Goal: Information Seeking & Learning: Learn about a topic

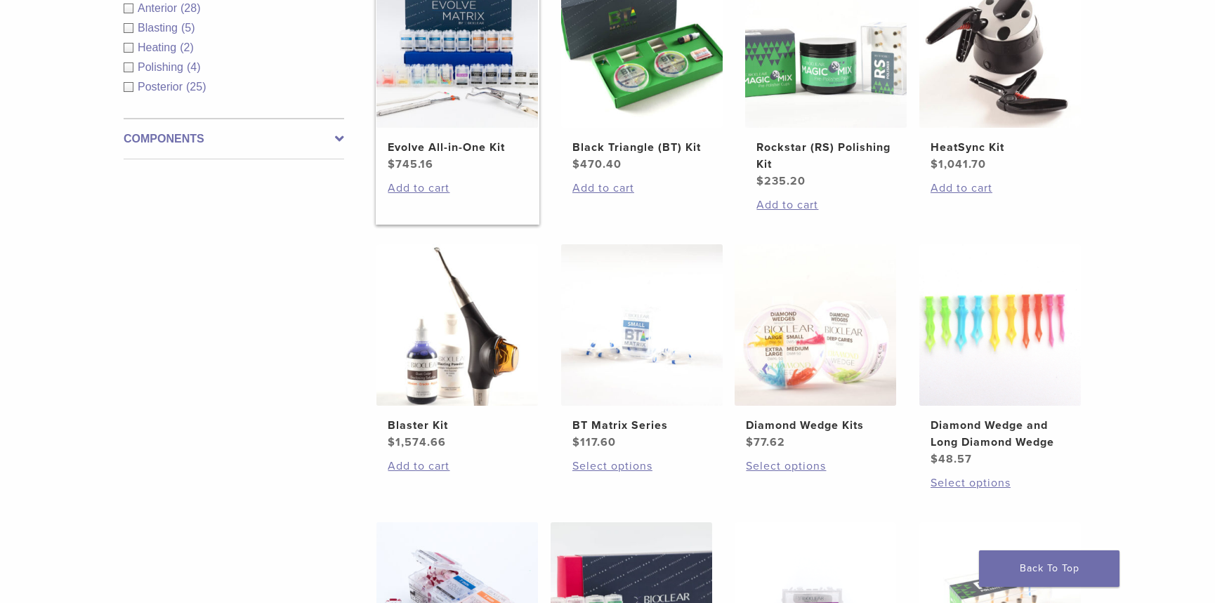
scroll to position [428, 0]
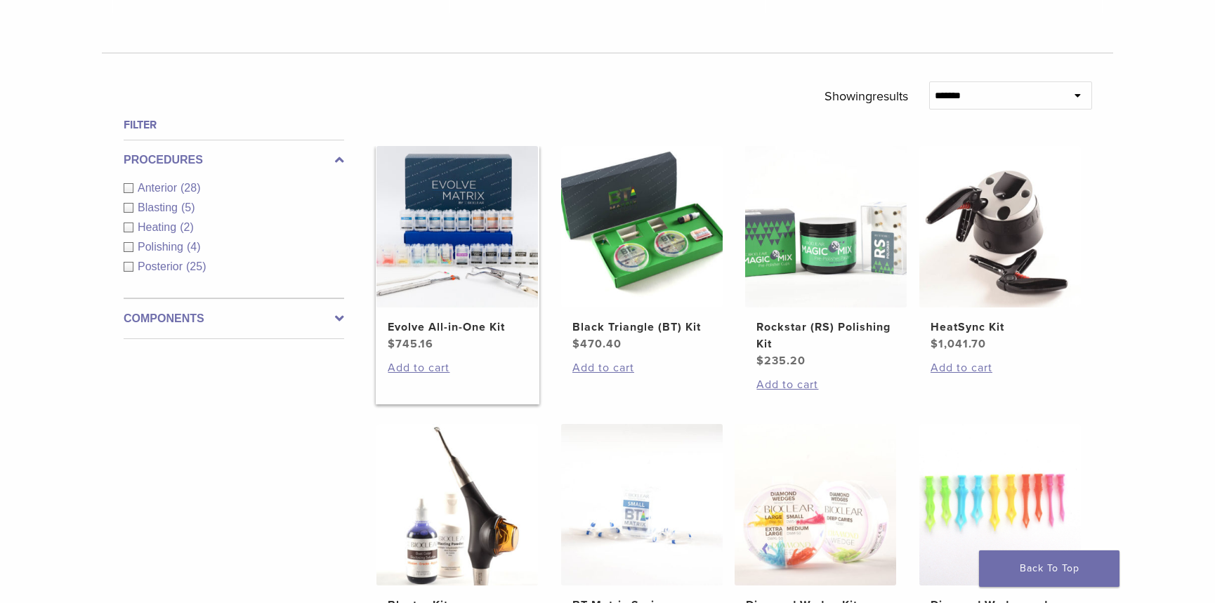
click at [451, 326] on h2 "Evolve All-in-One Kit" at bounding box center [457, 327] width 139 height 17
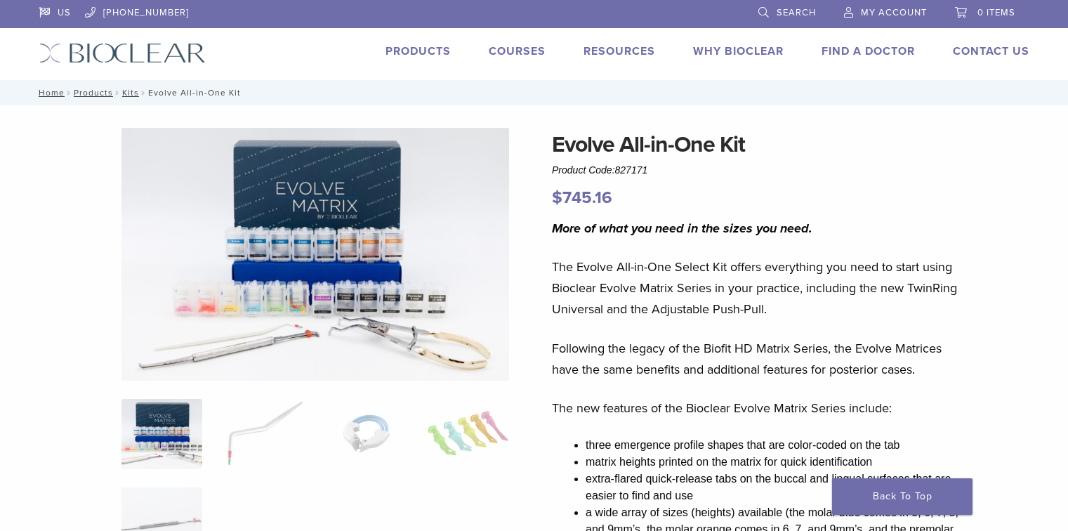
drag, startPoint x: 692, startPoint y: 286, endPoint x: 816, endPoint y: 317, distance: 127.4
click at [816, 317] on p "The Evolve All-in-One Select Kit offers everything you need to start using Bioc…" at bounding box center [758, 287] width 413 height 63
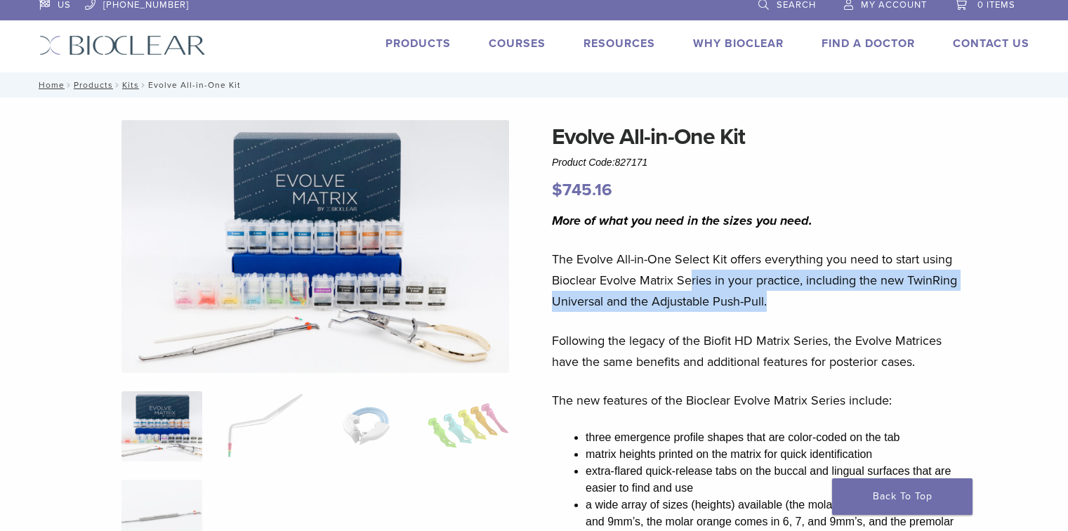
scroll to position [168, 0]
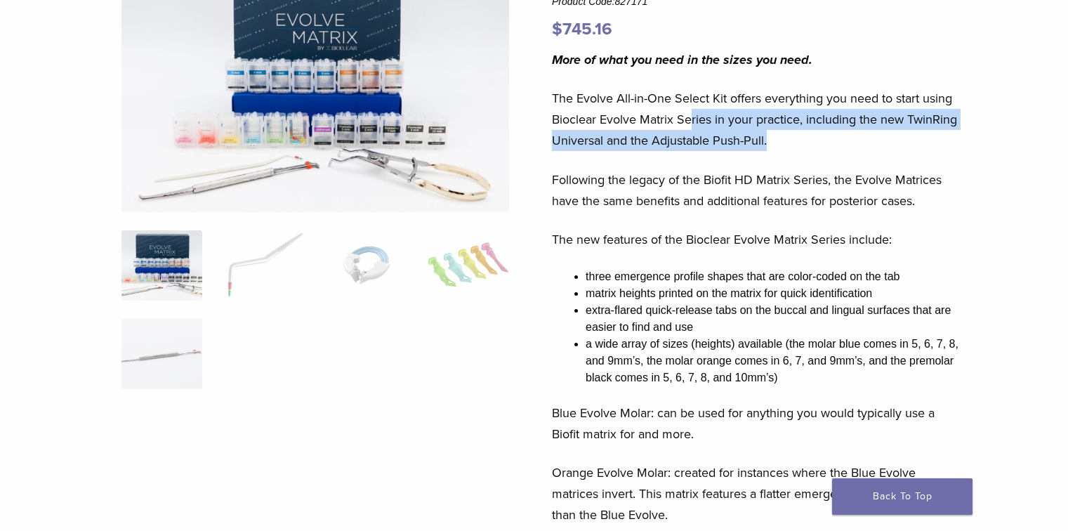
drag, startPoint x: 728, startPoint y: 185, endPoint x: 913, endPoint y: 232, distance: 190.4
click at [914, 232] on div "More of what you need in the sizes you need. The Evolve All-in-One Select Kit o…" at bounding box center [758, 417] width 413 height 737
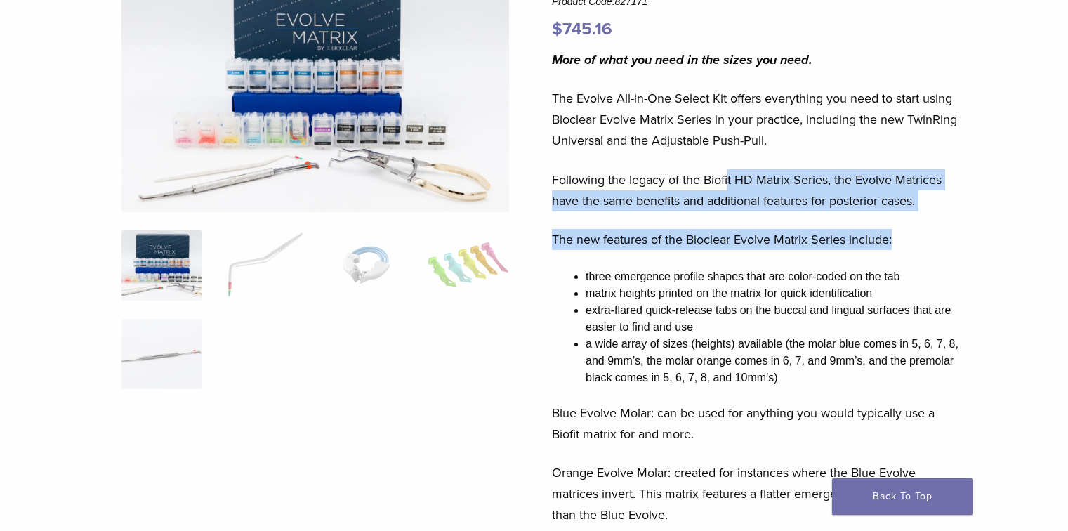
drag, startPoint x: 613, startPoint y: 293, endPoint x: 806, endPoint y: 377, distance: 210.4
click at [805, 376] on ul "three emergence profile shapes that are color-coded on the tab matrix heights p…" at bounding box center [774, 327] width 379 height 118
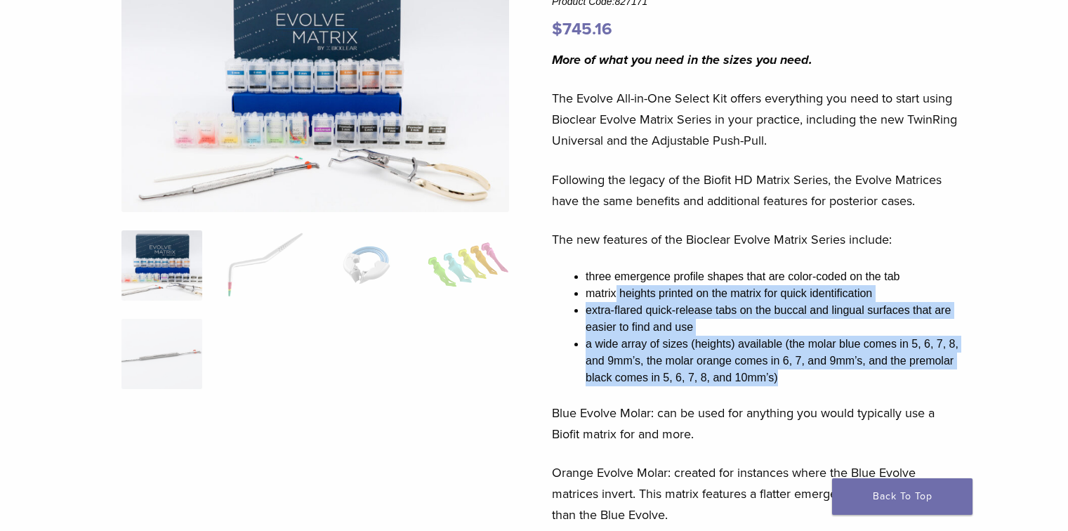
click at [805, 376] on li "a wide array of sizes (heights) available (the molar blue comes in 5, 6, 7, 8, …" at bounding box center [774, 361] width 379 height 51
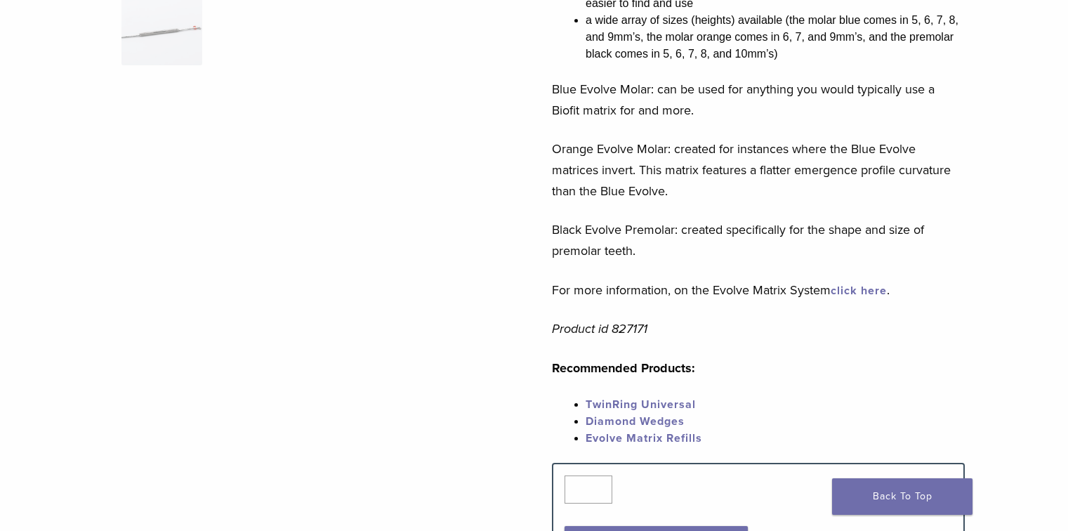
scroll to position [505, 0]
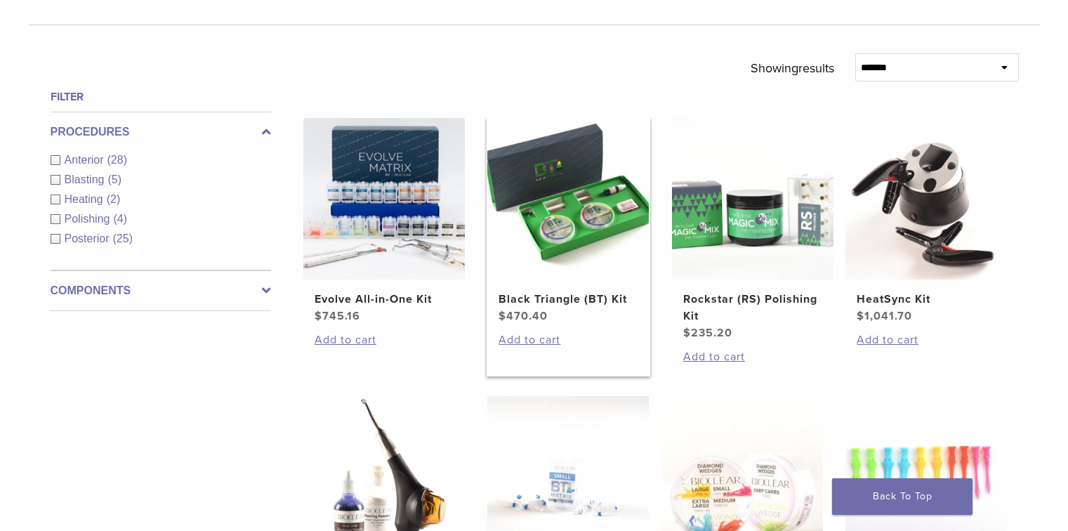
scroll to position [444, 0]
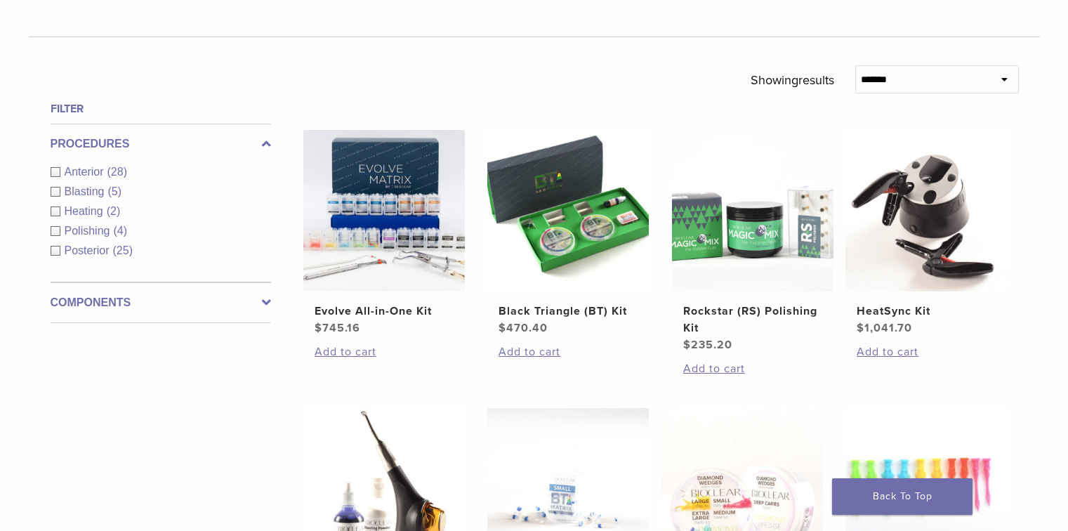
click at [52, 171] on div "Anterior (28)" at bounding box center [161, 172] width 220 height 17
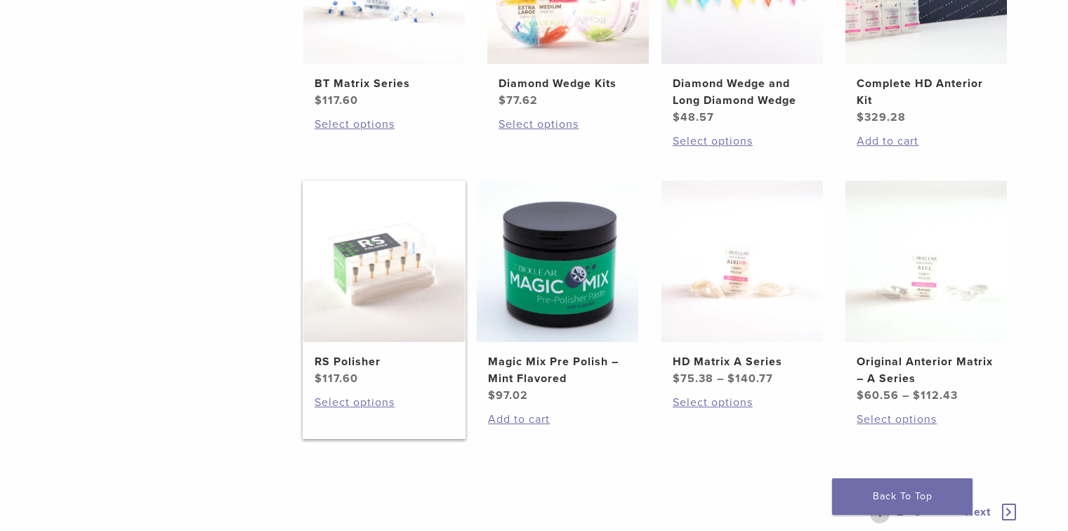
scroll to position [893, 0]
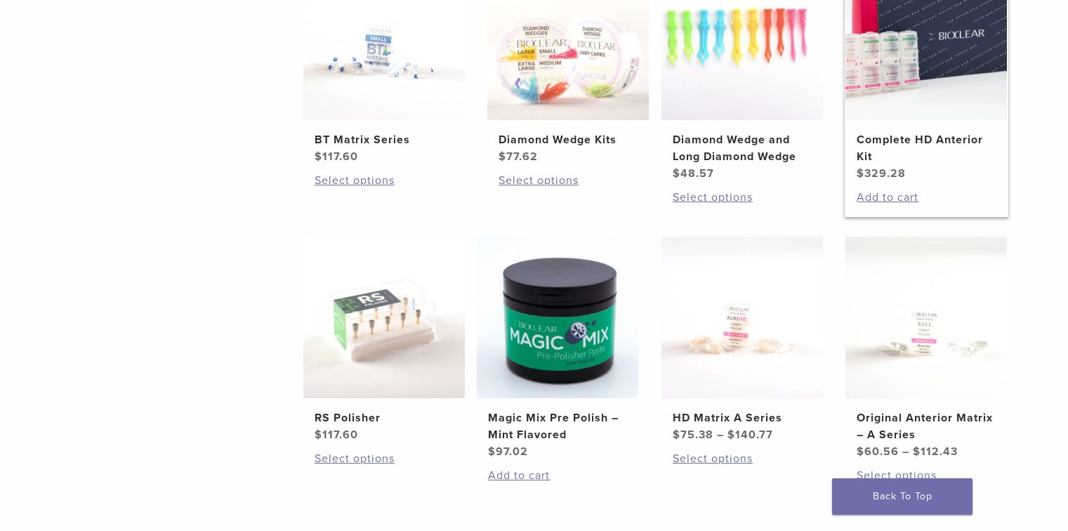
click at [948, 137] on h2 "Complete HD Anterior Kit" at bounding box center [925, 148] width 139 height 34
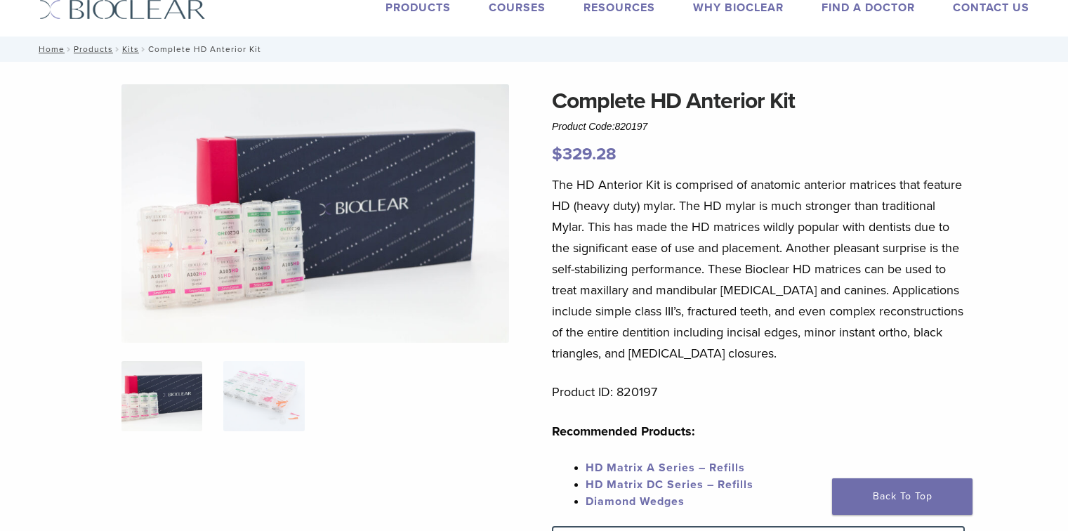
scroll to position [56, 0]
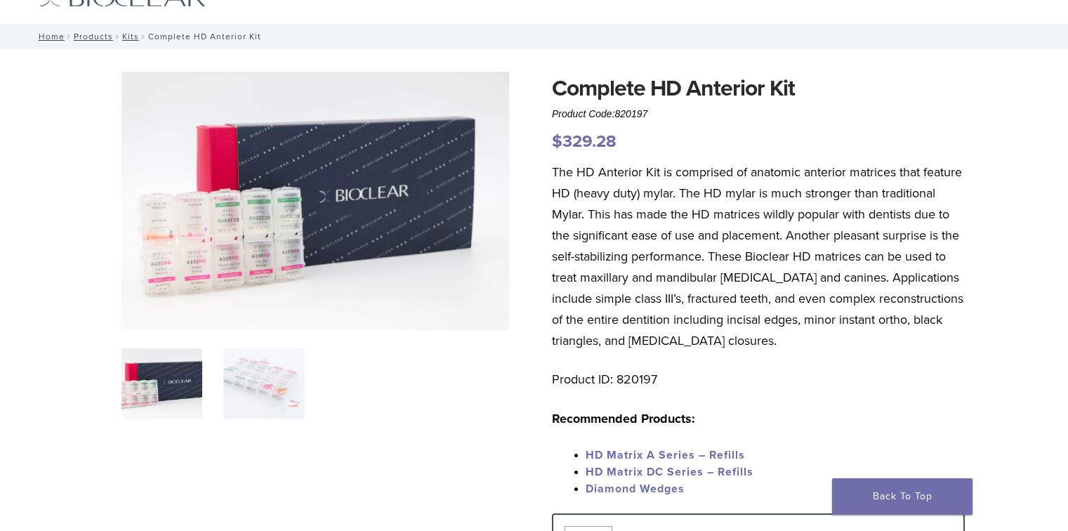
drag, startPoint x: 595, startPoint y: 192, endPoint x: 961, endPoint y: 338, distance: 394.1
click at [961, 338] on p "The HD Anterior Kit is comprised of anatomic anterior matrices that feature HD …" at bounding box center [758, 256] width 413 height 190
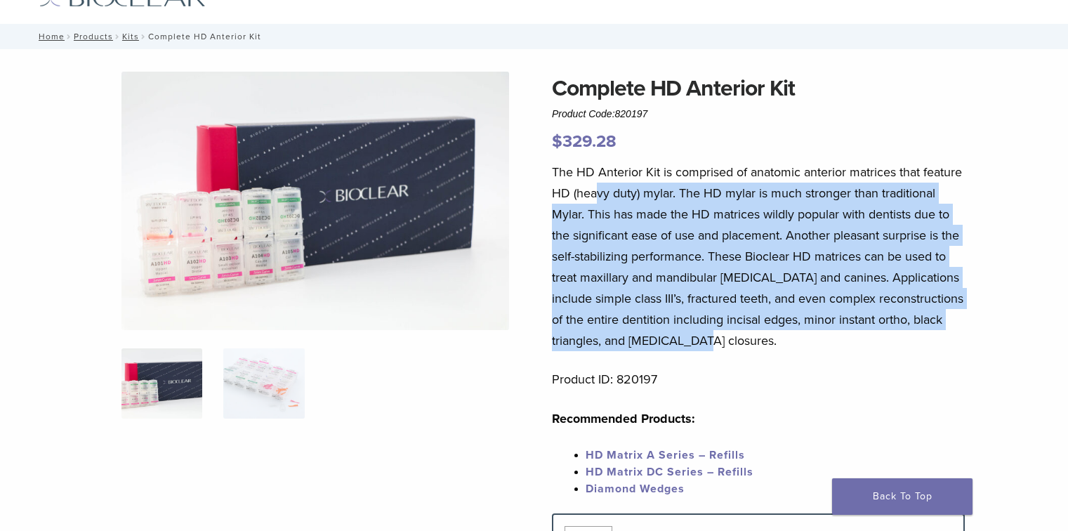
click at [924, 343] on p "The HD Anterior Kit is comprised of anatomic anterior matrices that feature HD …" at bounding box center [758, 256] width 413 height 190
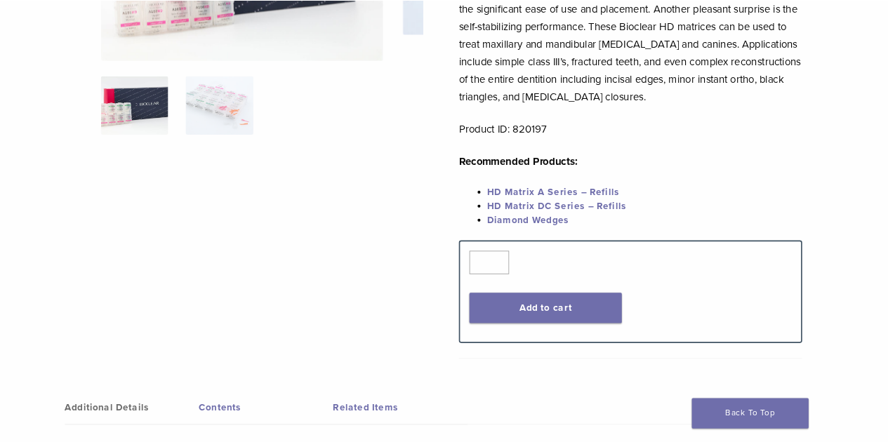
scroll to position [280, 0]
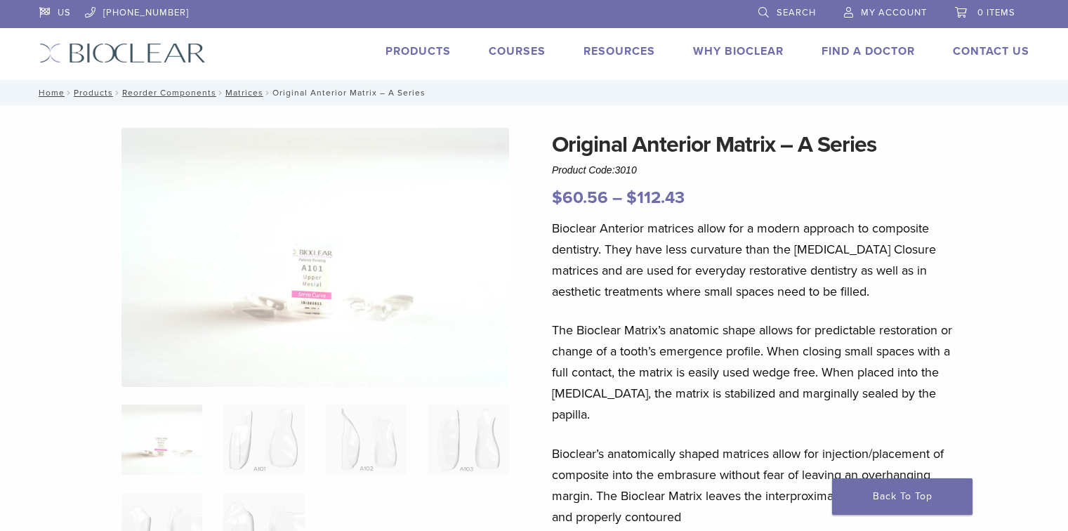
click at [421, 49] on link "Products" at bounding box center [417, 51] width 65 height 14
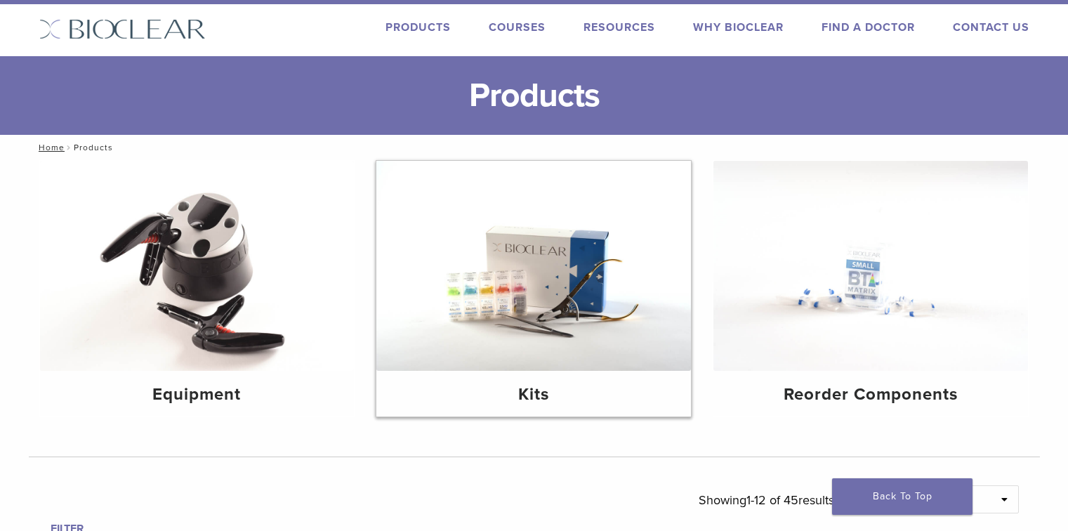
scroll to position [168, 0]
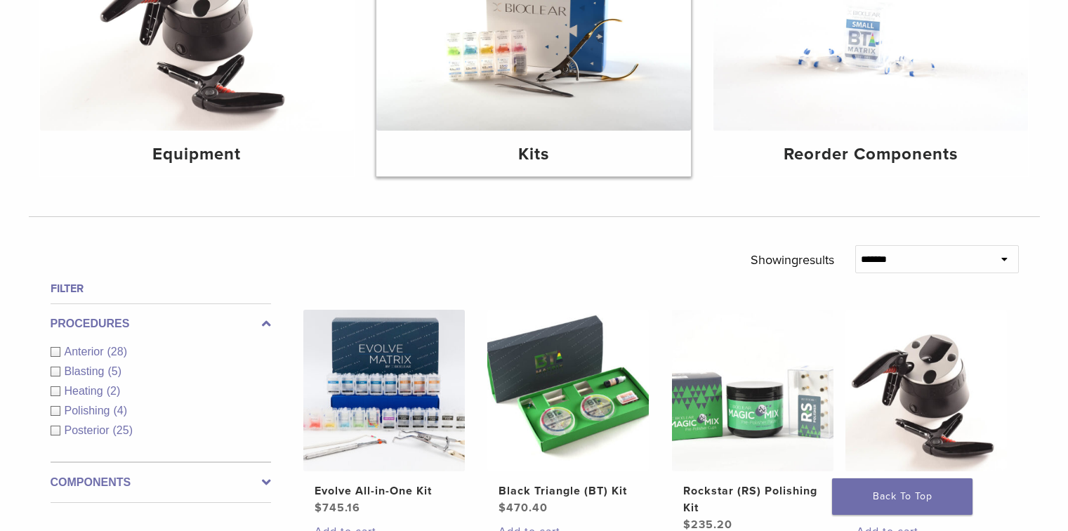
click at [568, 131] on img at bounding box center [533, 26] width 315 height 210
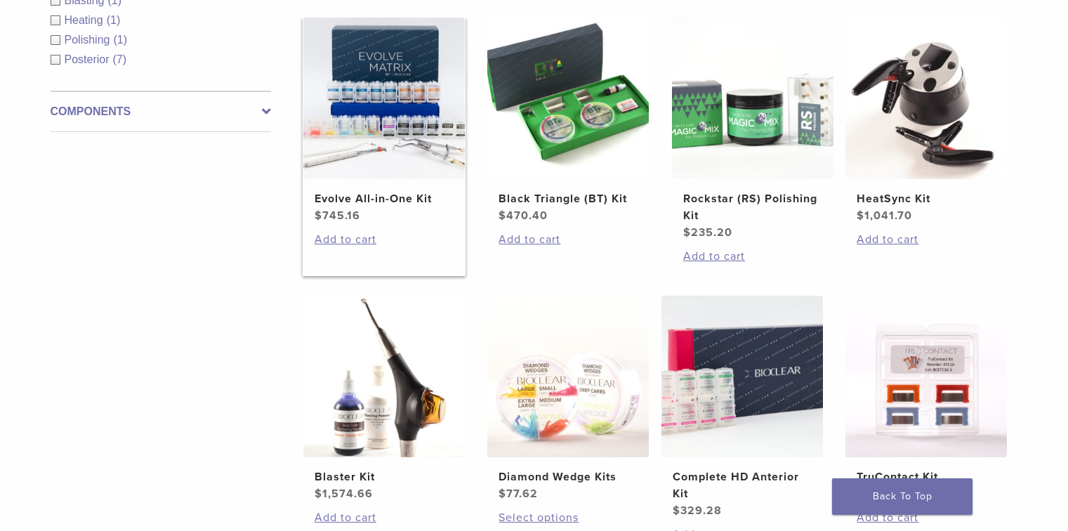
scroll to position [337, 0]
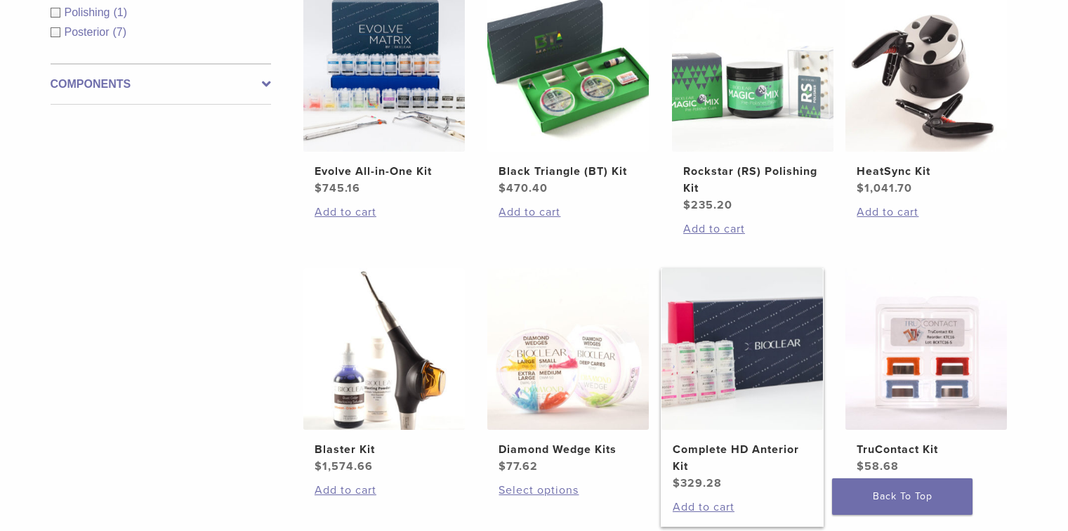
click at [709, 441] on h2 "Complete HD Anterior Kit" at bounding box center [742, 458] width 139 height 34
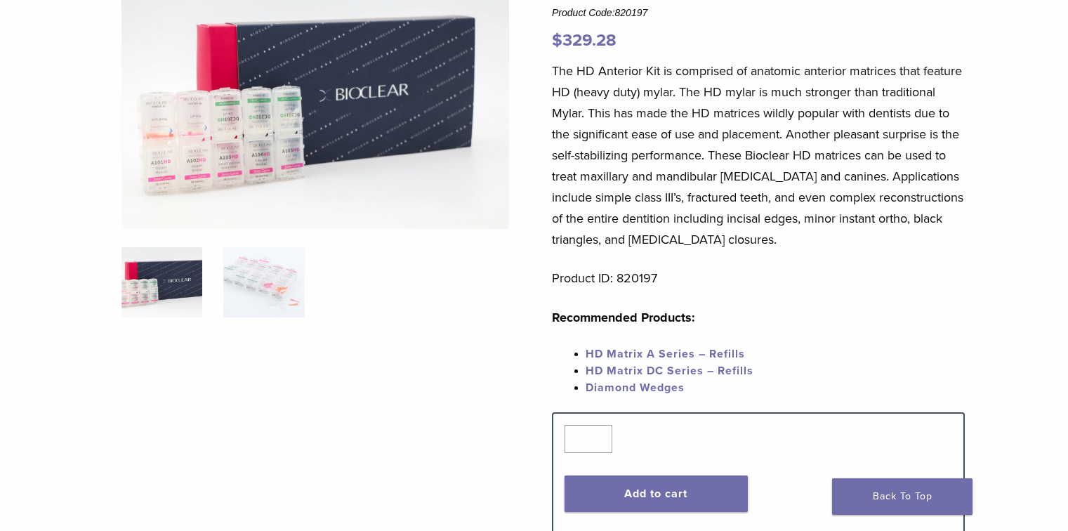
scroll to position [168, 0]
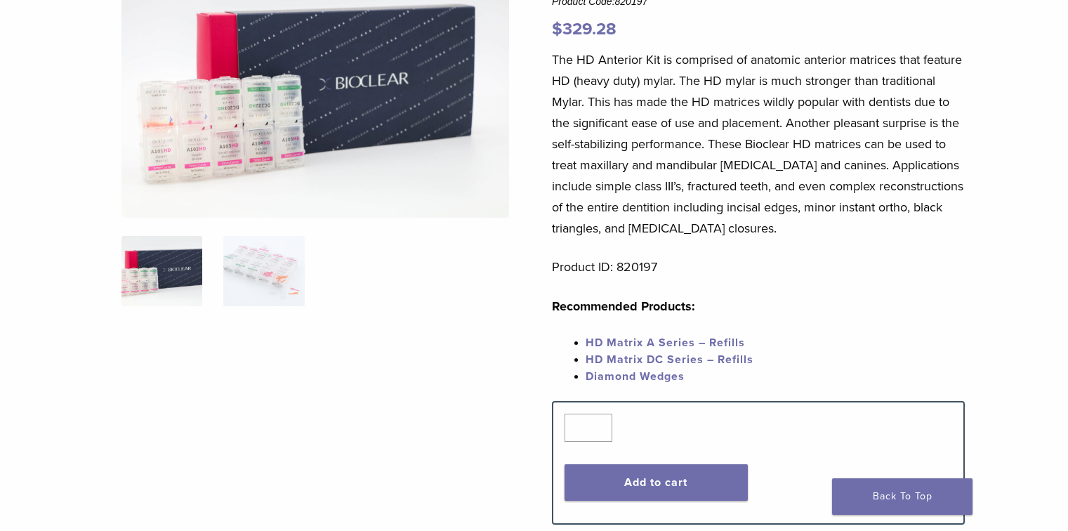
click at [687, 336] on link "HD Matrix A Series – Refills" at bounding box center [664, 343] width 159 height 14
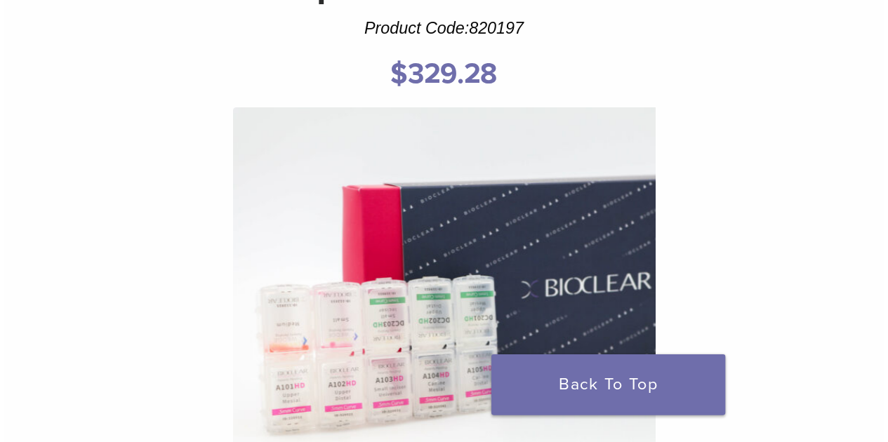
scroll to position [207, 0]
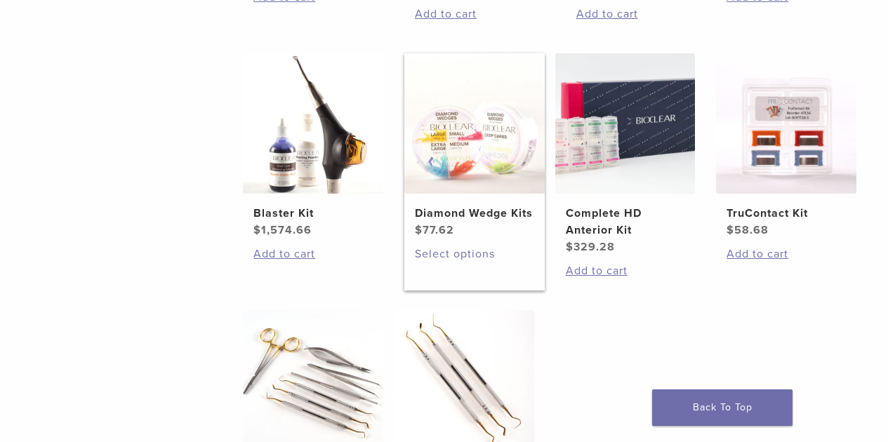
scroll to position [293, 0]
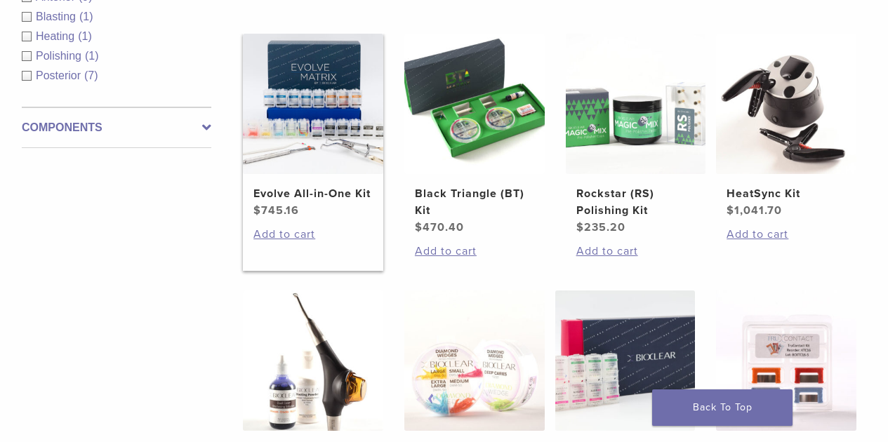
click at [289, 191] on h2 "Evolve All-in-One Kit" at bounding box center [312, 193] width 119 height 17
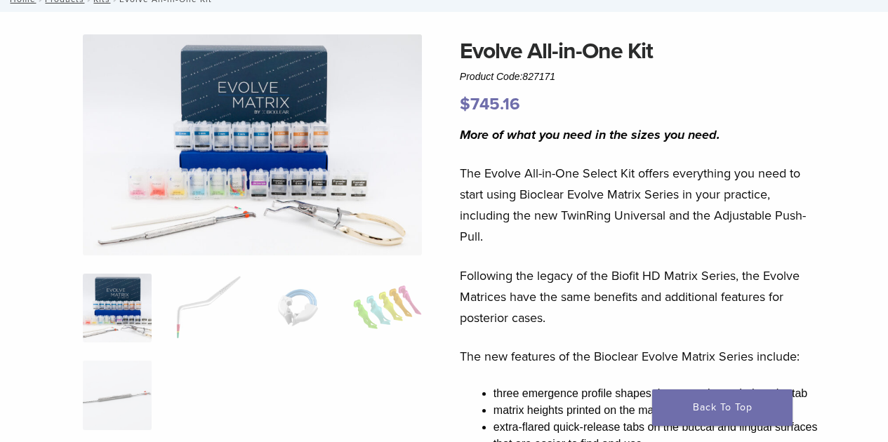
scroll to position [93, 0]
drag, startPoint x: 475, startPoint y: 189, endPoint x: 587, endPoint y: 229, distance: 119.2
click at [586, 228] on p "The Evolve All-in-One Select Kit offers everything you need to start using Bioc…" at bounding box center [641, 205] width 362 height 84
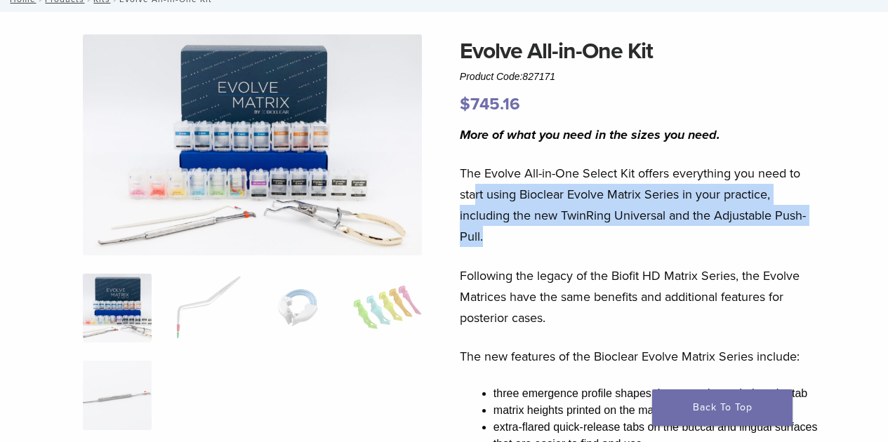
click at [586, 228] on p "The Evolve All-in-One Select Kit offers everything you need to start using Bioc…" at bounding box center [641, 205] width 362 height 84
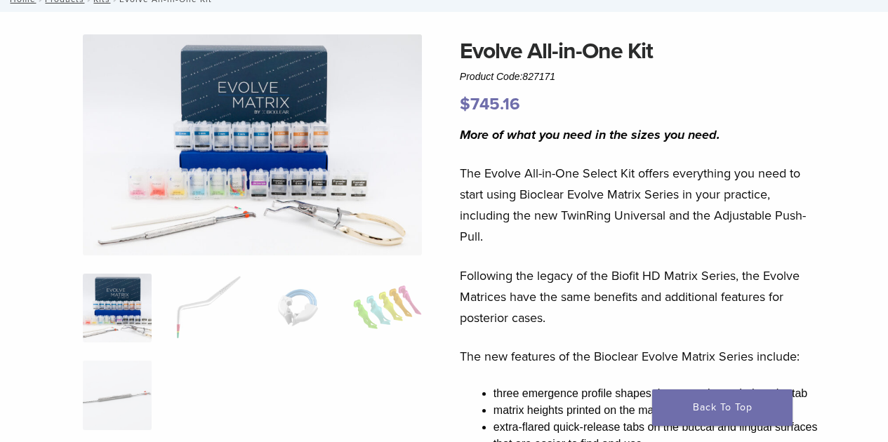
drag, startPoint x: 456, startPoint y: 274, endPoint x: 583, endPoint y: 315, distance: 133.0
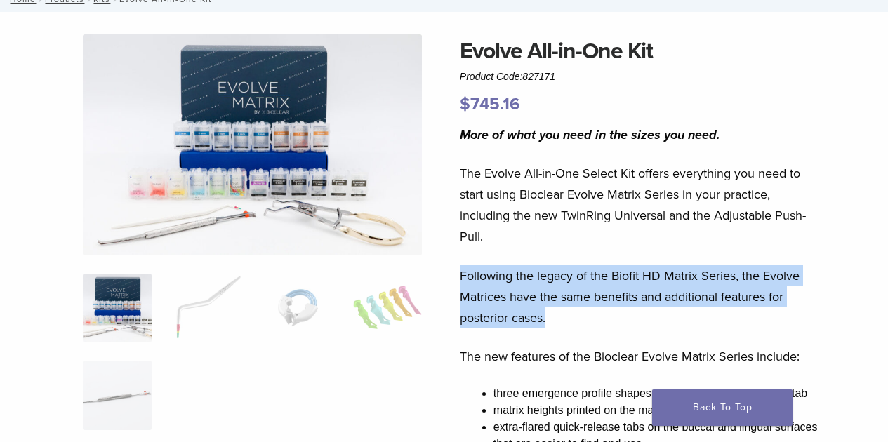
scroll to position [234, 0]
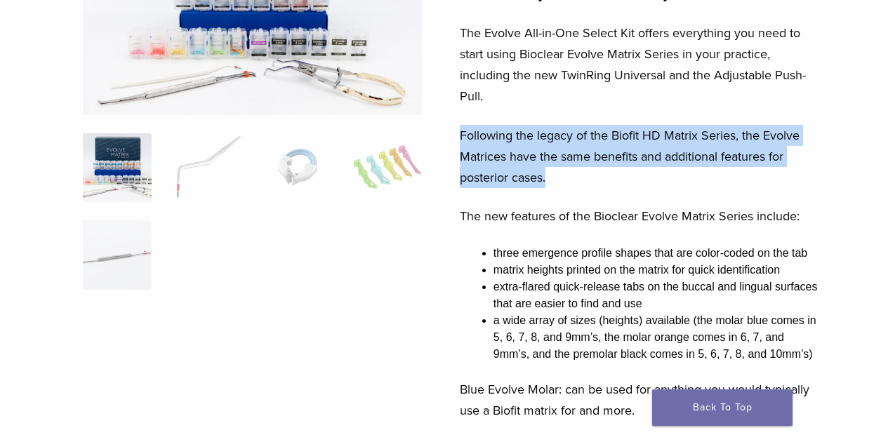
click at [496, 250] on li "three emergence profile shapes that are color-coded on the tab" at bounding box center [658, 253] width 328 height 17
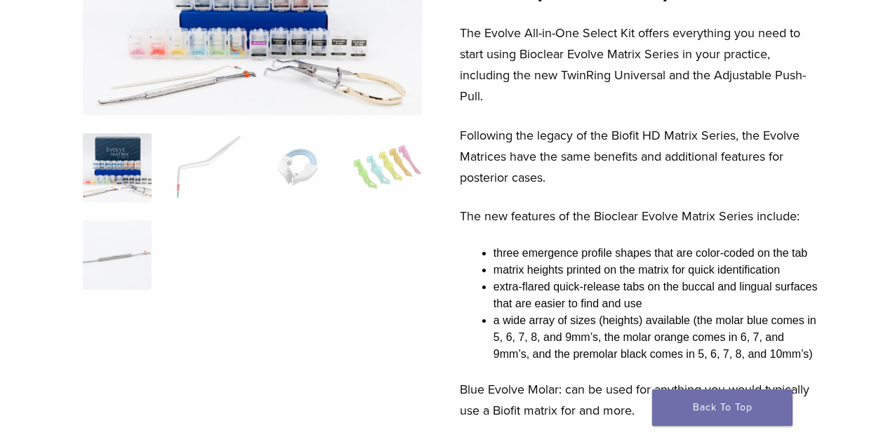
drag, startPoint x: 489, startPoint y: 247, endPoint x: 827, endPoint y: 348, distance: 352.5
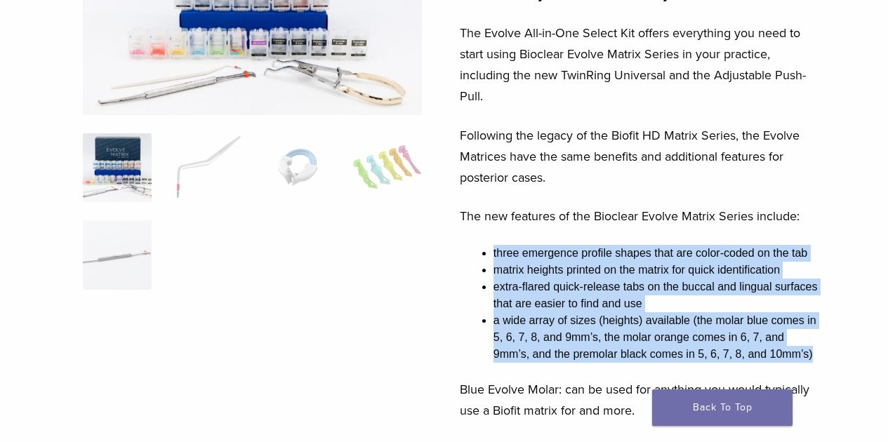
scroll to position [374, 0]
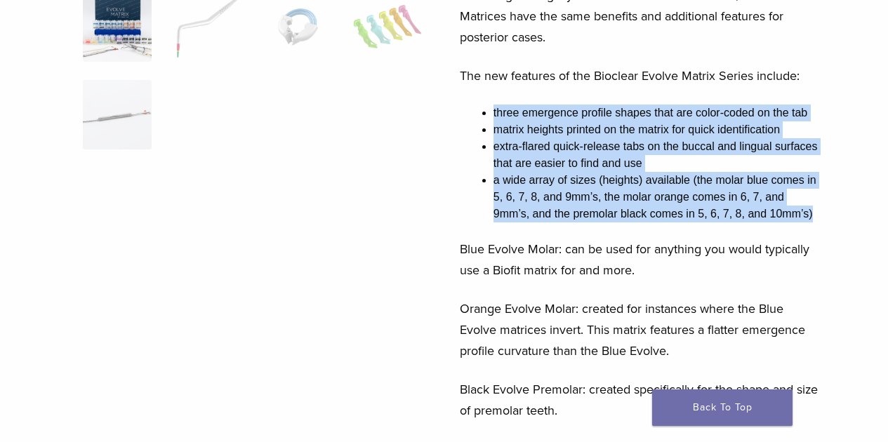
click at [597, 273] on p "Blue Evolve Molar: can be used for anything you would typically use a Biofit ma…" at bounding box center [641, 260] width 362 height 42
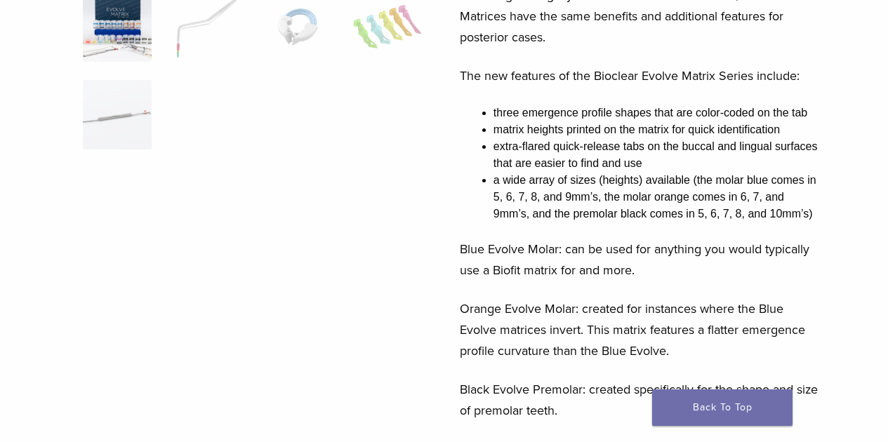
drag, startPoint x: 489, startPoint y: 245, endPoint x: 719, endPoint y: 276, distance: 232.3
click at [718, 275] on p "Blue Evolve Molar: can be used for anything you would typically use a Biofit ma…" at bounding box center [641, 260] width 362 height 42
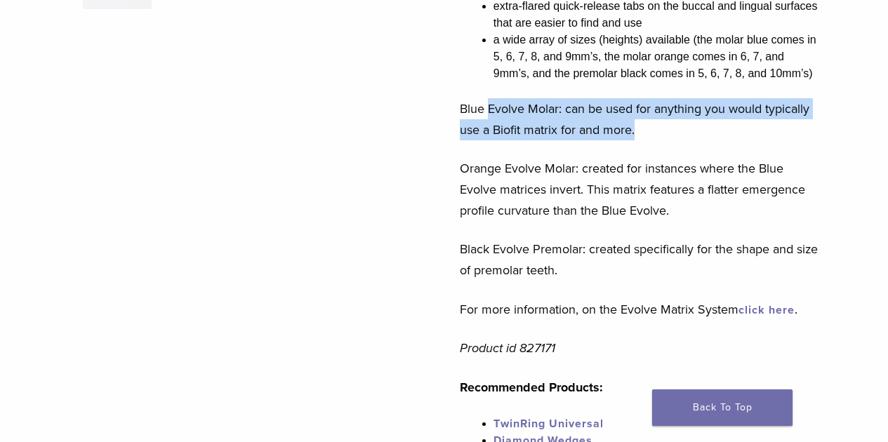
drag, startPoint x: 663, startPoint y: 270, endPoint x: 503, endPoint y: 249, distance: 161.4
click at [502, 249] on p "Black Evolve Premolar: created specifically for the shape and size of premolar …" at bounding box center [641, 260] width 362 height 42
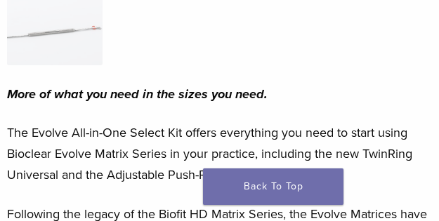
scroll to position [498, 0]
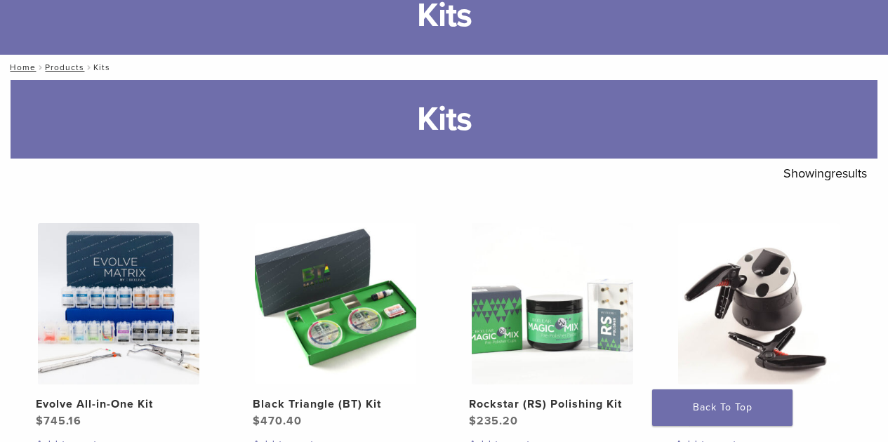
scroll to position [117, 0]
